Goal: Task Accomplishment & Management: Use online tool/utility

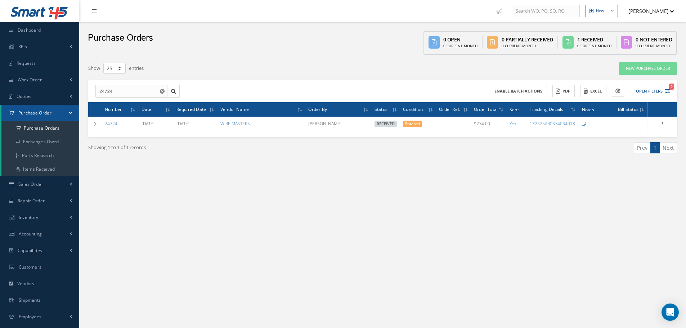
select select "25"
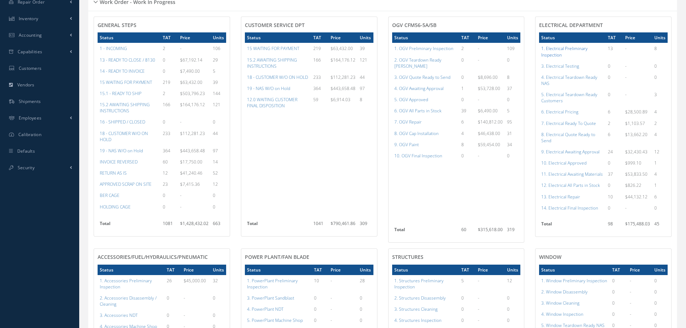
scroll to position [144, 0]
click at [557, 163] on a=96&excludeInternalCustomer=false&excludeInvoicedOrClosed=true&shop_id=13&filtersHidded"] "10. Electrical Approved" at bounding box center [563, 163] width 45 height 6
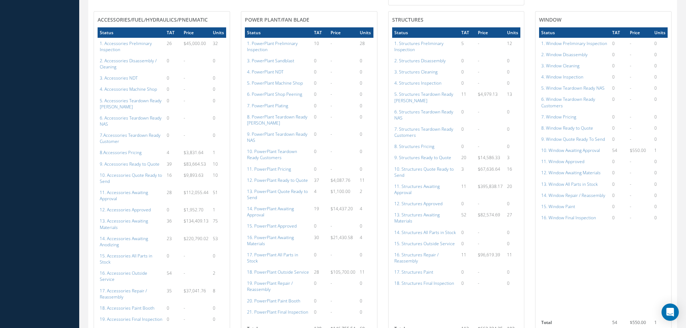
scroll to position [396, 0]
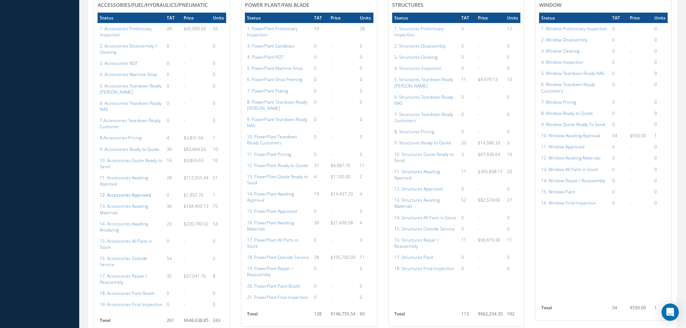
click at [131, 192] on a=112&excludeInternalCustomer=false&excludeInvoicedOrClosed=true&shop_id=14&filtersHidded"] "12. Accessories Approved" at bounding box center [125, 195] width 51 height 6
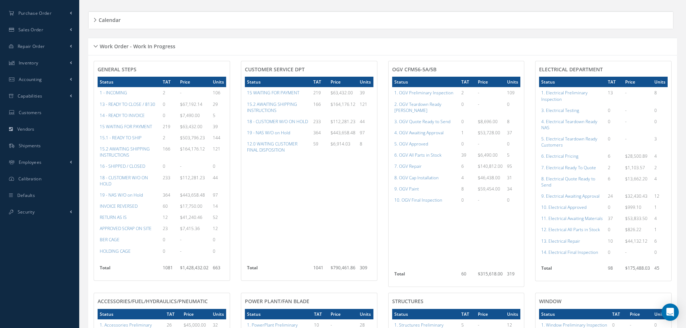
scroll to position [0, 0]
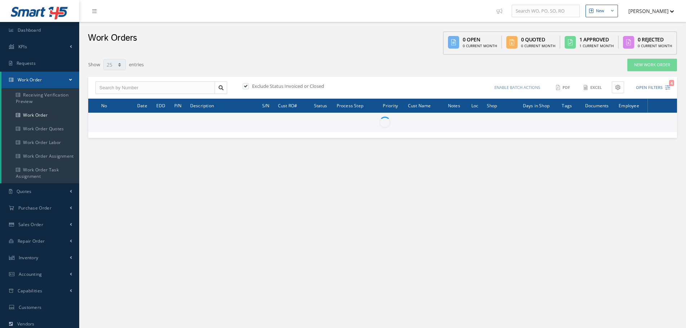
select select "25"
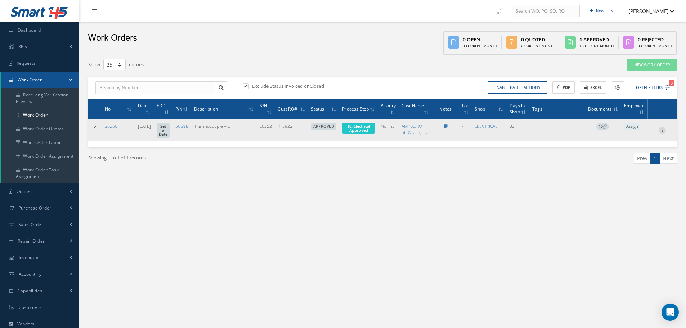
click at [664, 130] on icon at bounding box center [662, 130] width 7 height 6
click at [615, 150] on link "Part Issue" at bounding box center [629, 153] width 57 height 9
click at [364, 125] on span "10. Electrical Approved" at bounding box center [358, 128] width 23 height 9
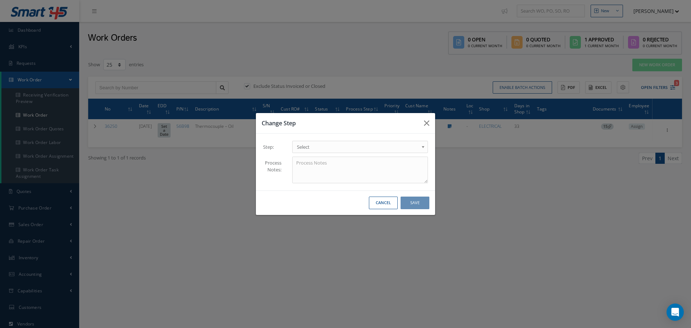
click at [424, 145] on b at bounding box center [424, 149] width 6 height 12
click at [421, 201] on button "Save" at bounding box center [415, 203] width 29 height 13
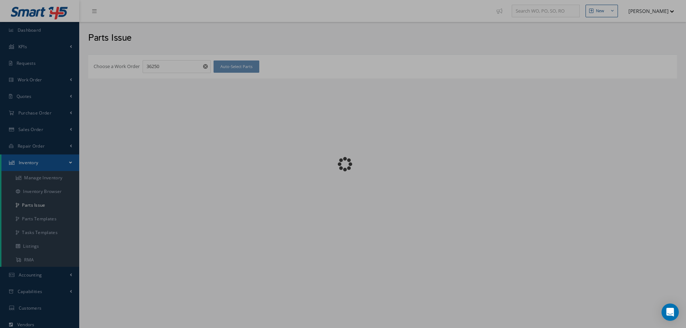
checkbox input "false"
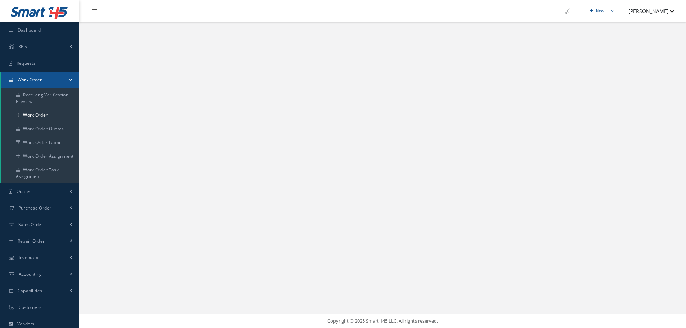
select select "25"
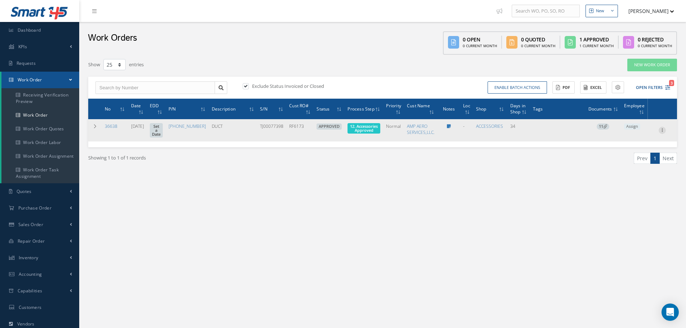
click at [662, 133] on icon at bounding box center [662, 130] width 7 height 6
click at [633, 156] on link "Part Issue" at bounding box center [629, 153] width 57 height 9
click at [362, 129] on span "12. Accessories Approved" at bounding box center [364, 128] width 28 height 9
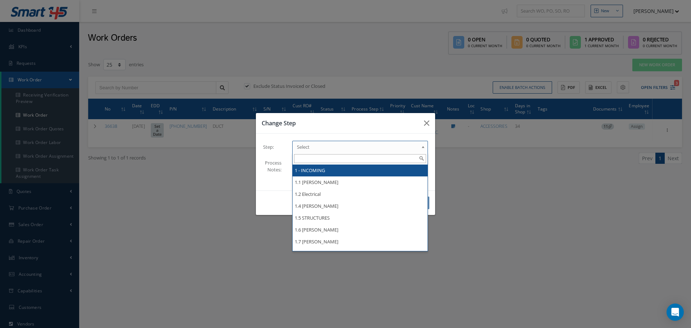
click at [422, 147] on b at bounding box center [424, 149] width 6 height 12
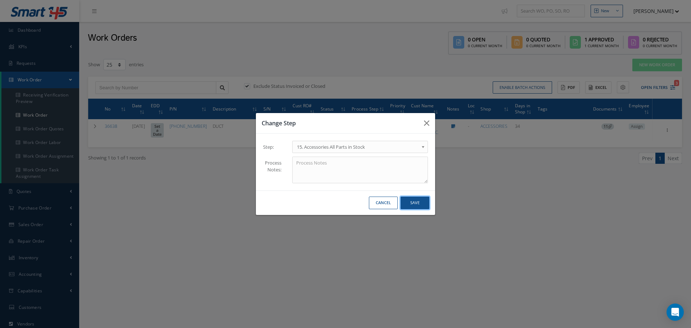
click at [413, 203] on button "Save" at bounding box center [415, 203] width 29 height 13
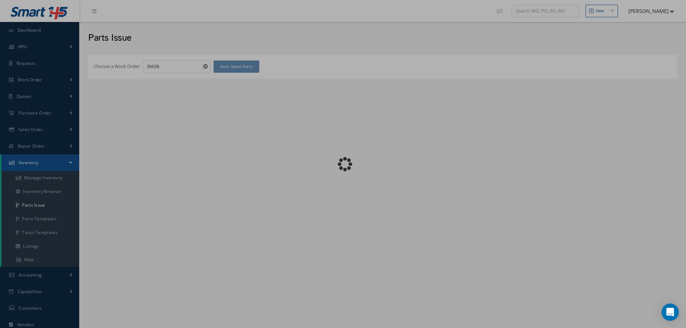
checkbox input "false"
